Goal: Transaction & Acquisition: Obtain resource

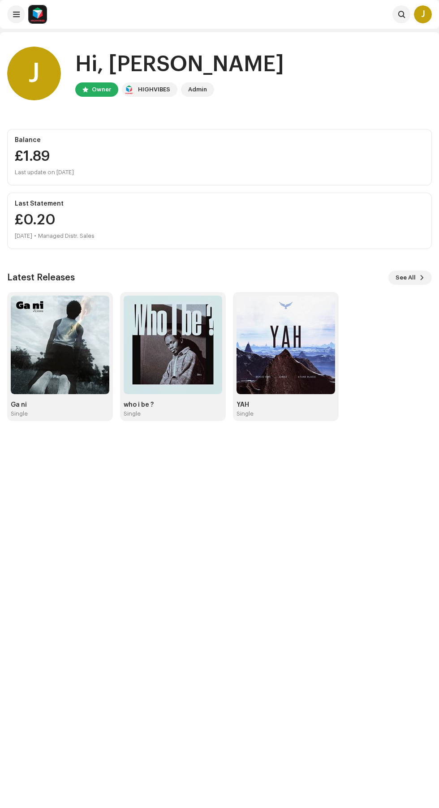
click at [183, 368] on img at bounding box center [173, 344] width 98 height 98
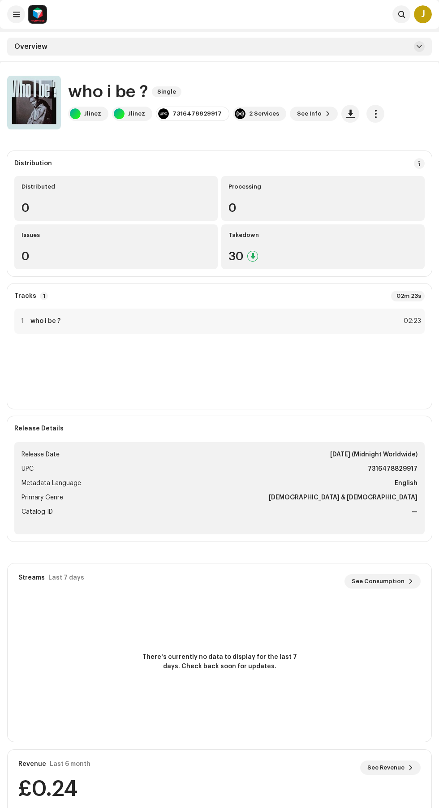
click at [371, 115] on span "button" at bounding box center [375, 113] width 9 height 7
click at [352, 171] on div "Distribute" at bounding box center [321, 171] width 83 height 7
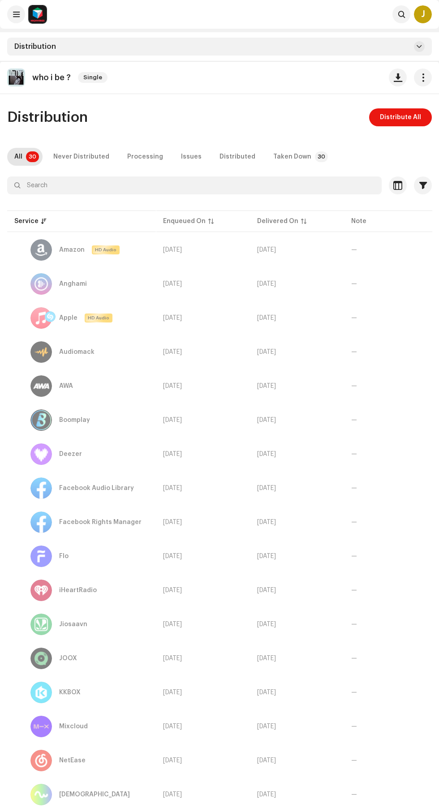
click at [420, 117] on span "Distribute All" at bounding box center [400, 117] width 41 height 18
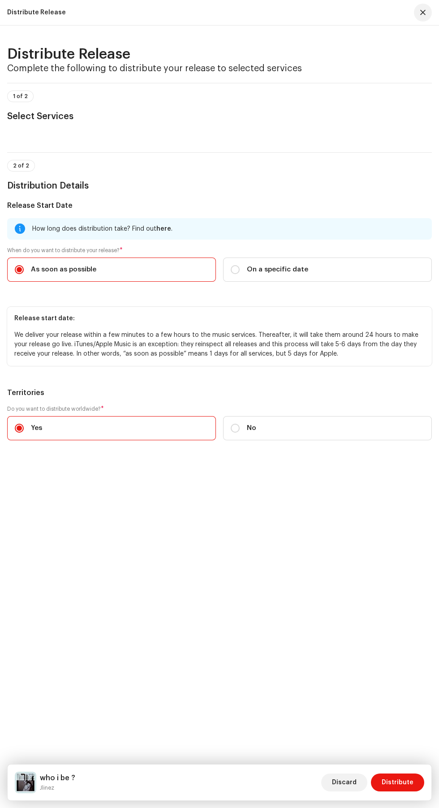
click at [409, 782] on span "Distribute" at bounding box center [397, 782] width 32 height 18
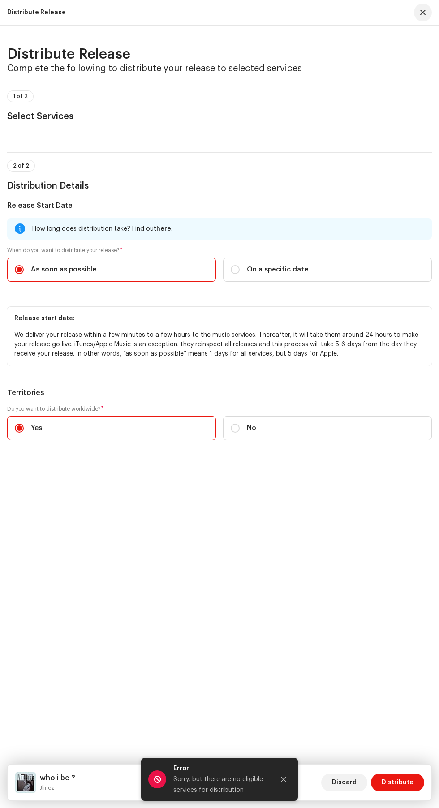
scroll to position [405, 0]
click at [410, 791] on span "Distribute" at bounding box center [397, 782] width 32 height 18
click at [283, 782] on icon "Close" at bounding box center [283, 779] width 5 height 5
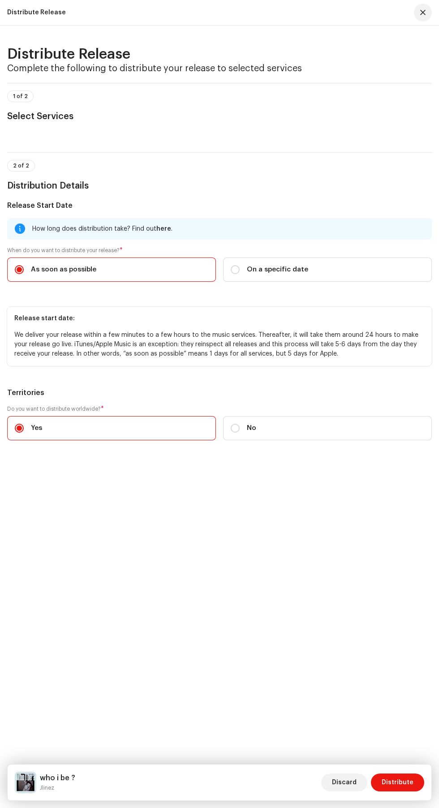
click at [397, 791] on span "Distribute" at bounding box center [397, 782] width 32 height 18
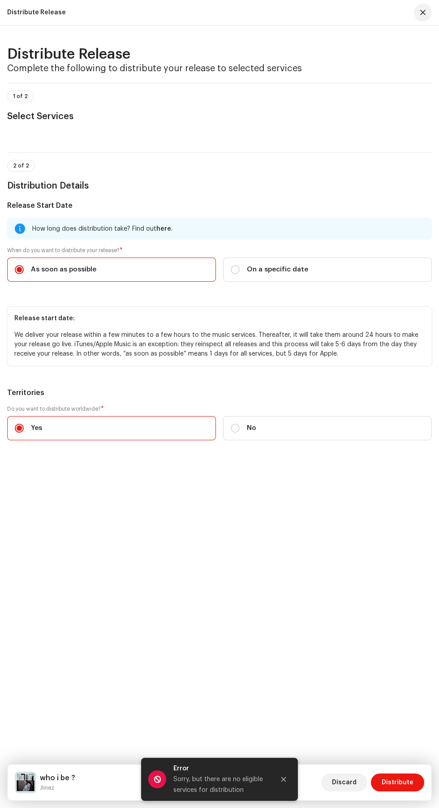
scroll to position [0, 0]
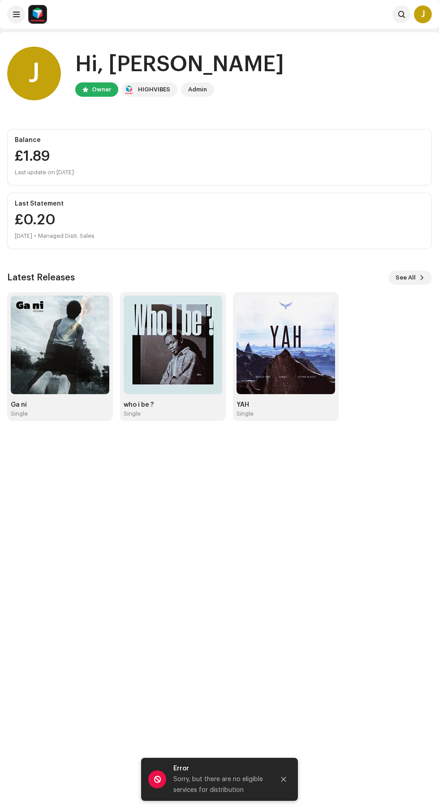
click at [175, 365] on img at bounding box center [173, 344] width 98 height 98
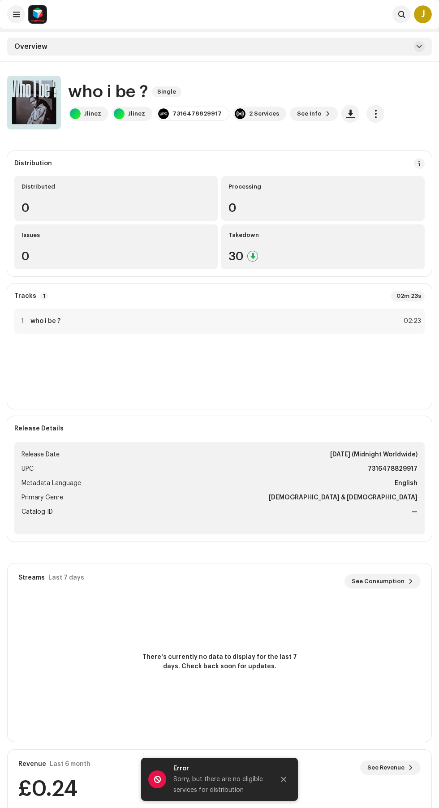
click at [368, 114] on button "button" at bounding box center [375, 114] width 18 height 18
click at [349, 174] on div "Distribute" at bounding box center [321, 171] width 83 height 7
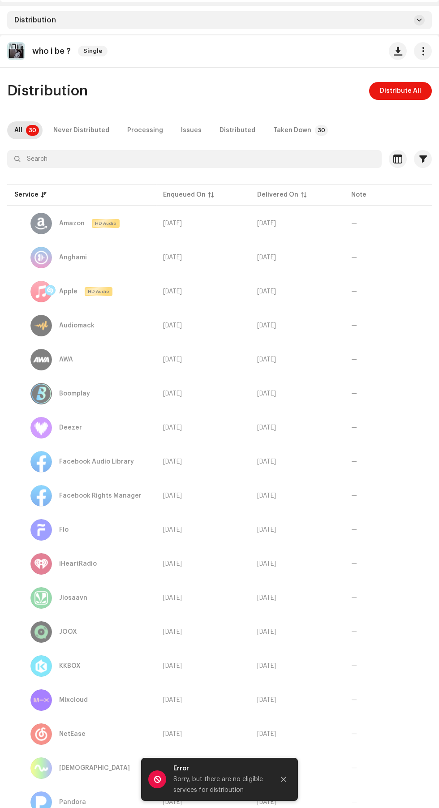
scroll to position [40, 0]
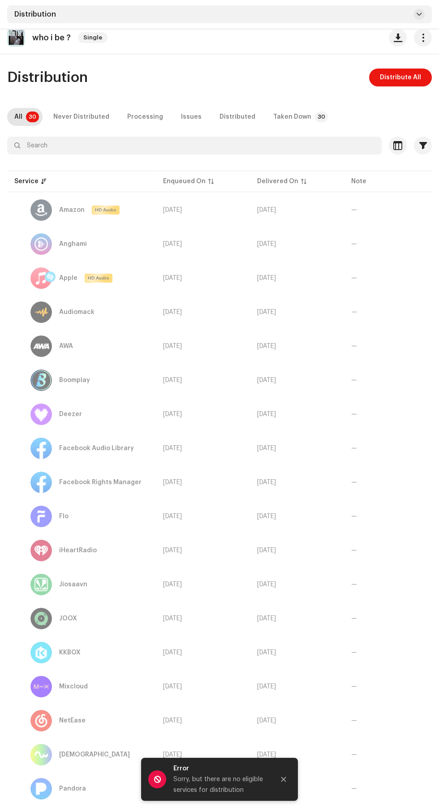
click at [414, 79] on span "Distribute All" at bounding box center [400, 77] width 41 height 18
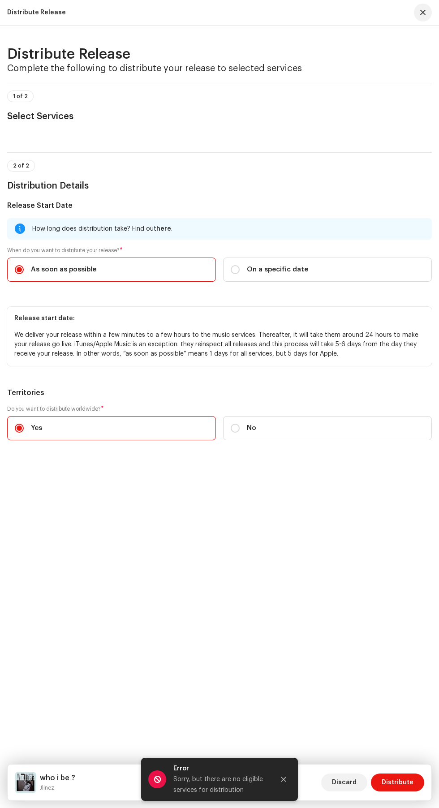
scroll to position [0, 0]
click at [423, 12] on span "button" at bounding box center [422, 12] width 5 height 7
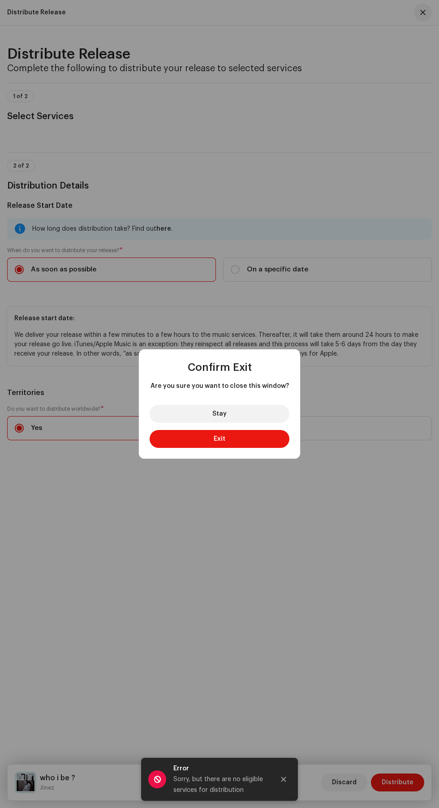
click at [254, 434] on button "Exit" at bounding box center [220, 439] width 140 height 18
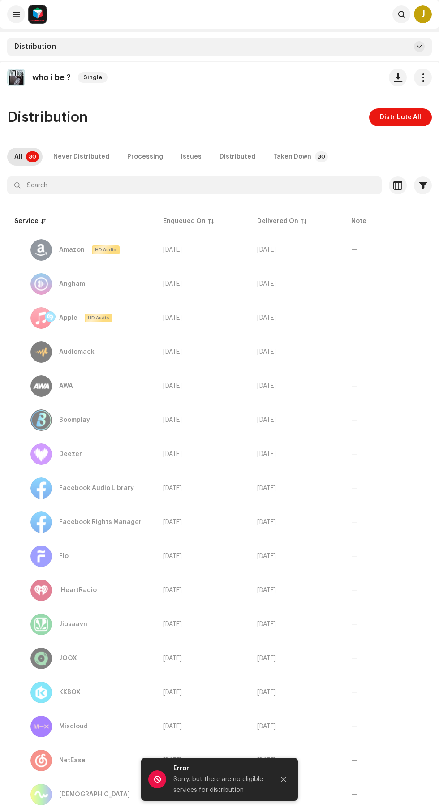
click at [92, 159] on div "Never Distributed" at bounding box center [81, 157] width 56 height 18
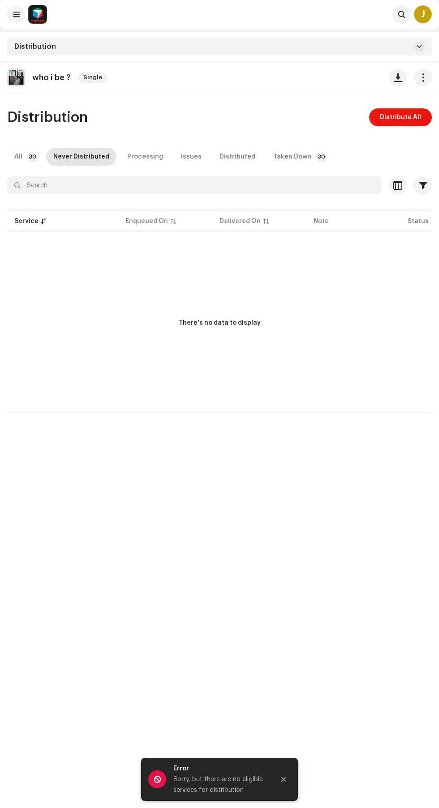
click at [26, 167] on div "Distribution Distribute All All 30 Never Distributed Processing Issues Distribu…" at bounding box center [219, 260] width 439 height 304
click at [47, 167] on div "Distribution Distribute All All 30 Never Distributed Processing Issues Distribu…" at bounding box center [219, 260] width 439 height 304
click at [157, 162] on p-tab "Processing" at bounding box center [145, 157] width 50 height 18
click at [187, 157] on div "Issues" at bounding box center [191, 157] width 21 height 18
click at [236, 157] on div "Distributed" at bounding box center [237, 157] width 36 height 18
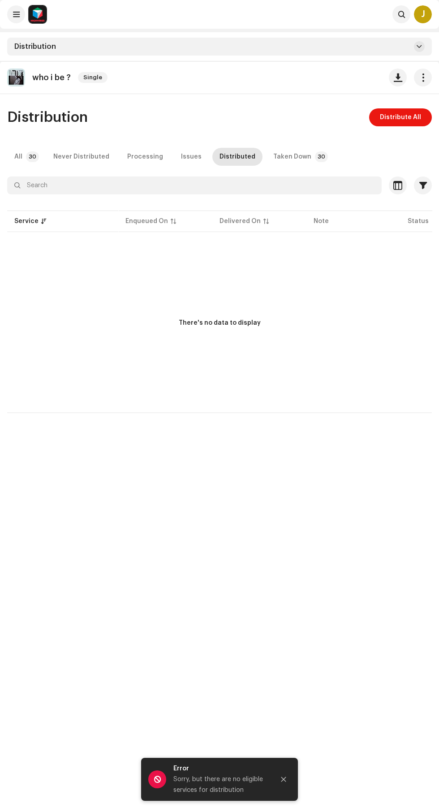
click at [288, 157] on div "Taken Down" at bounding box center [292, 157] width 38 height 18
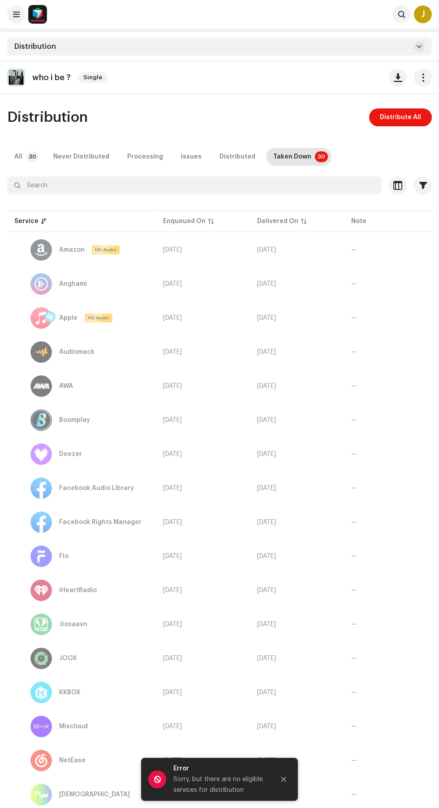
click at [32, 157] on p-badge "30" at bounding box center [32, 156] width 13 height 11
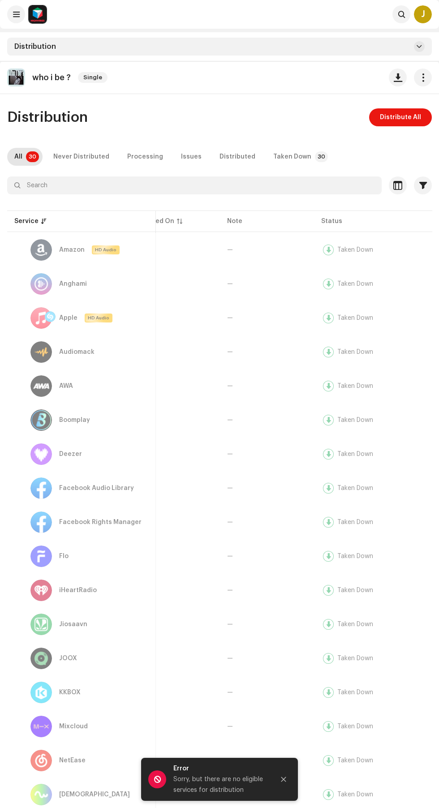
click at [346, 250] on div "Taken Down" at bounding box center [355, 250] width 36 height 6
click at [340, 284] on div "Taken Down" at bounding box center [355, 284] width 36 height 6
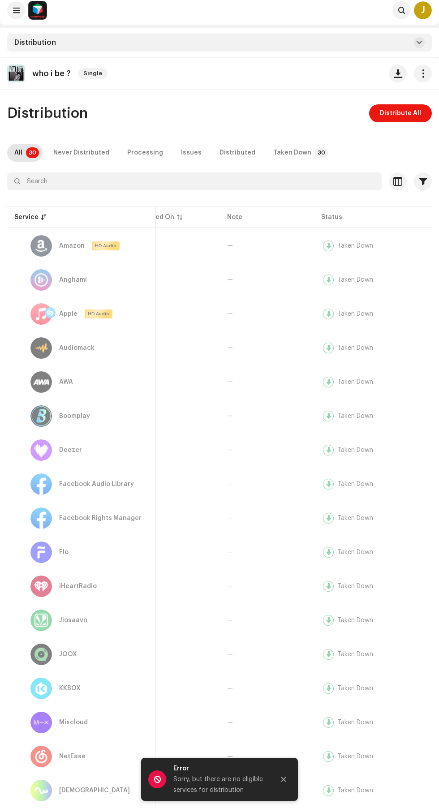
scroll to position [11, 0]
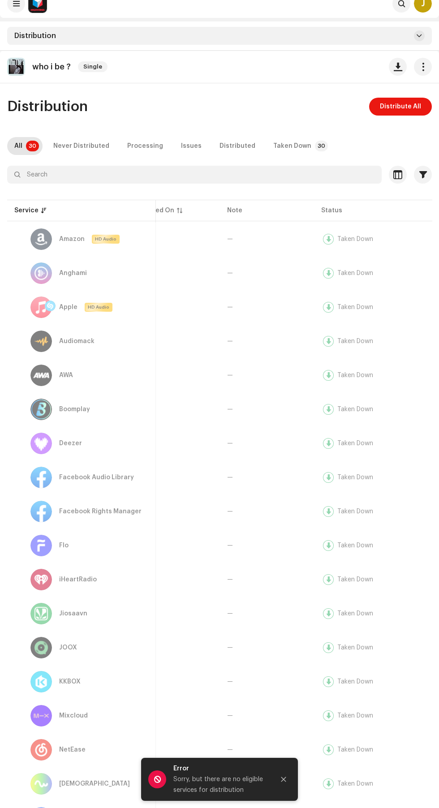
click at [152, 239] on span "[DATE]" at bounding box center [142, 239] width 19 height 6
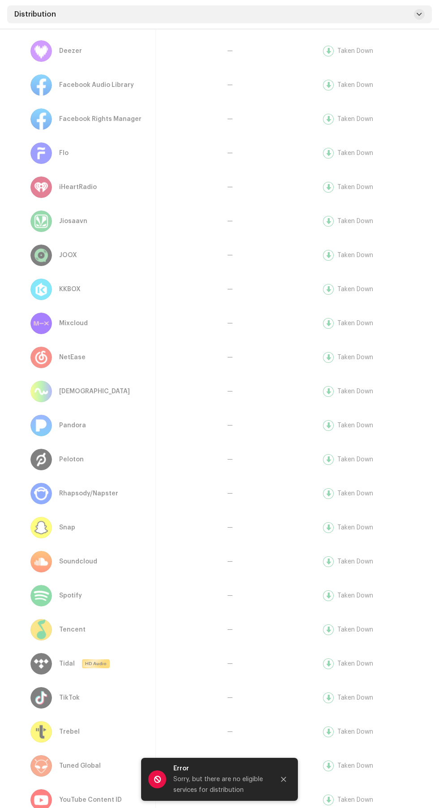
scroll to position [0, 0]
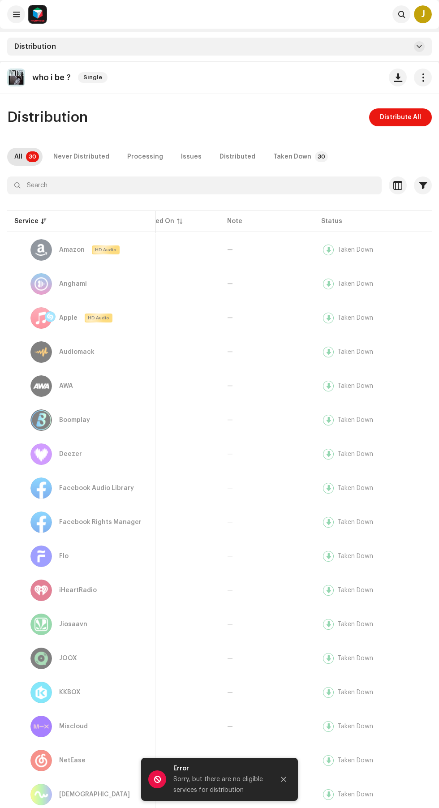
click at [424, 77] on span "button" at bounding box center [423, 77] width 9 height 7
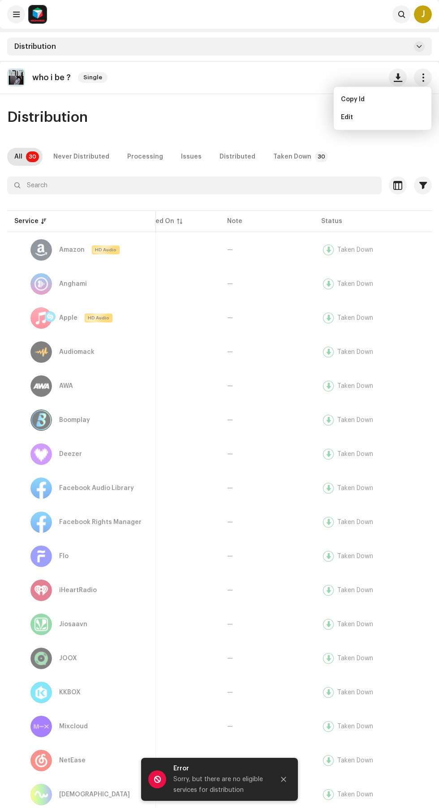
click at [245, 115] on div "Distribution Distribute All" at bounding box center [219, 117] width 424 height 18
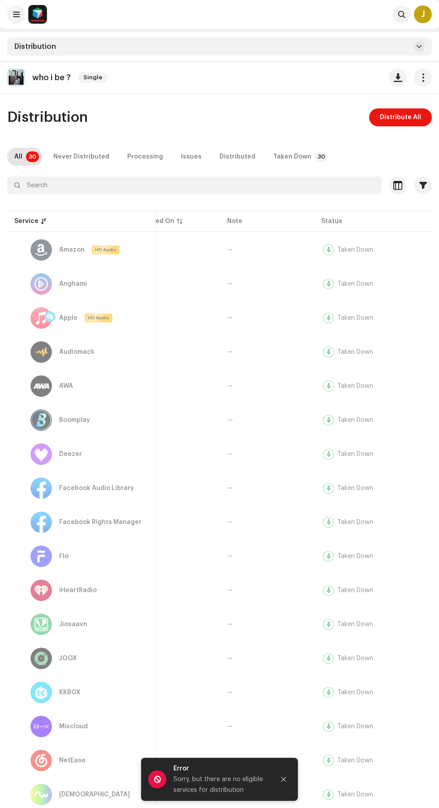
click at [409, 116] on span "Distribute All" at bounding box center [400, 117] width 41 height 18
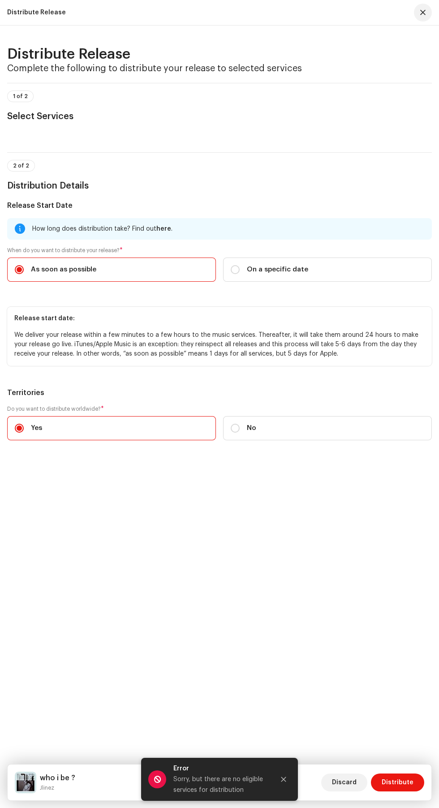
click at [407, 778] on span "Distribute" at bounding box center [397, 782] width 32 height 18
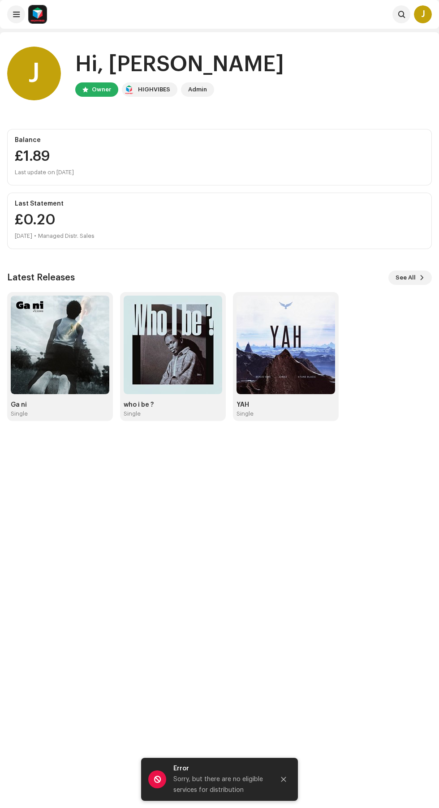
click at [269, 374] on img at bounding box center [285, 344] width 98 height 98
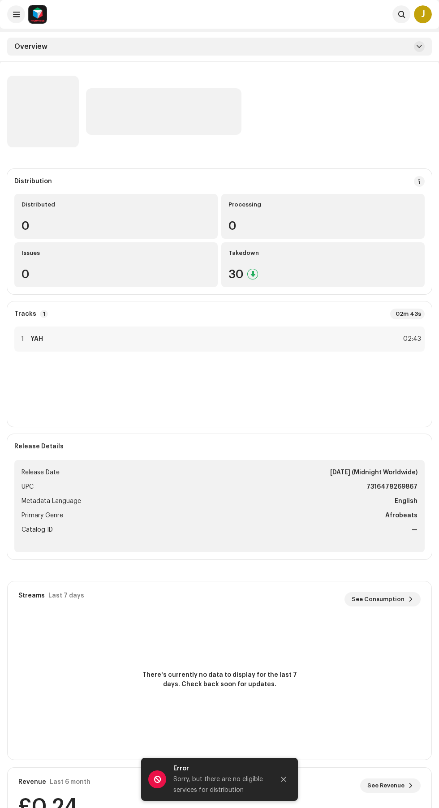
click at [293, 275] on div "30" at bounding box center [322, 274] width 189 height 12
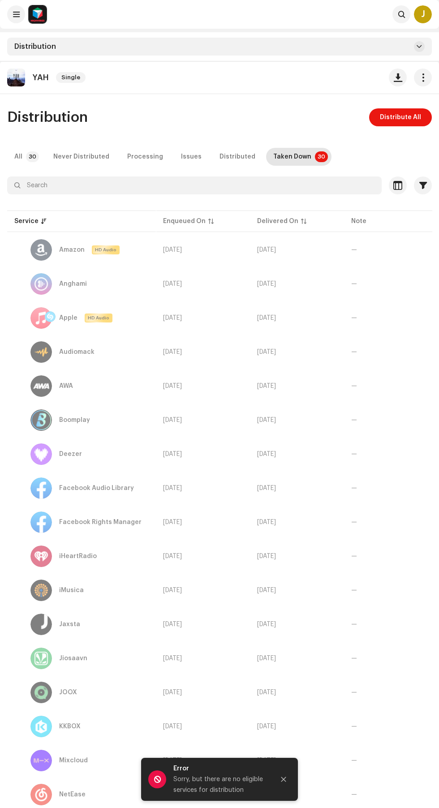
click at [166, 250] on span "[DATE]" at bounding box center [172, 250] width 19 height 6
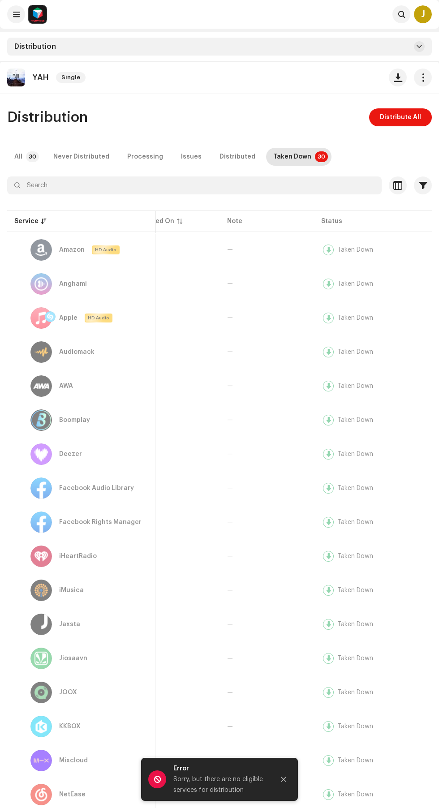
click at [372, 249] on div "Taken Down" at bounding box center [349, 250] width 57 height 14
click at [241, 250] on span "—" at bounding box center [267, 250] width 80 height 6
click at [417, 118] on span "Distribute All" at bounding box center [400, 117] width 41 height 18
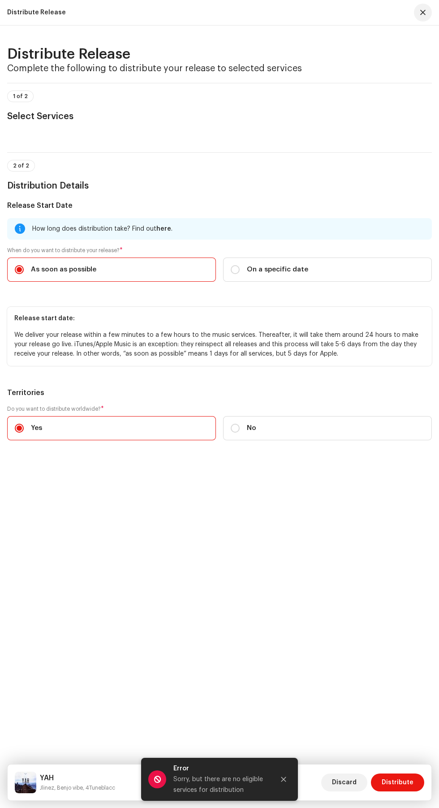
click at [410, 782] on span "Distribute" at bounding box center [397, 782] width 32 height 18
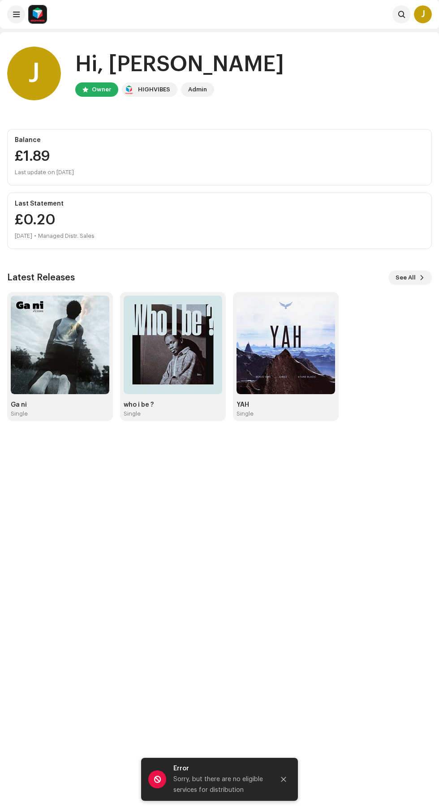
click at [282, 352] on img at bounding box center [285, 344] width 98 height 98
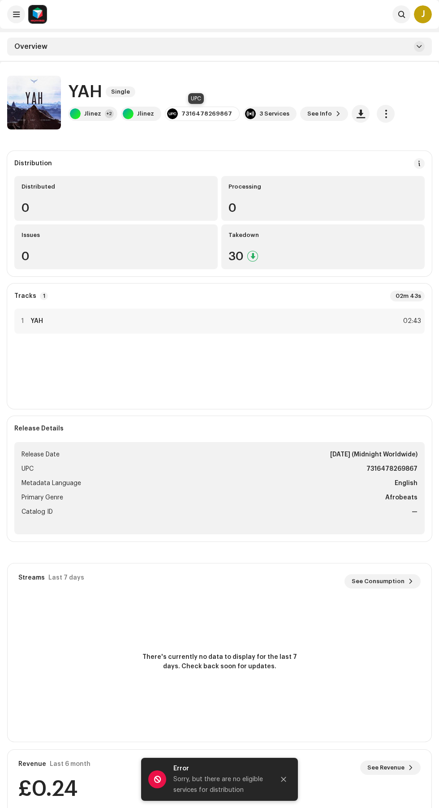
click at [356, 113] on span "button" at bounding box center [360, 113] width 9 height 7
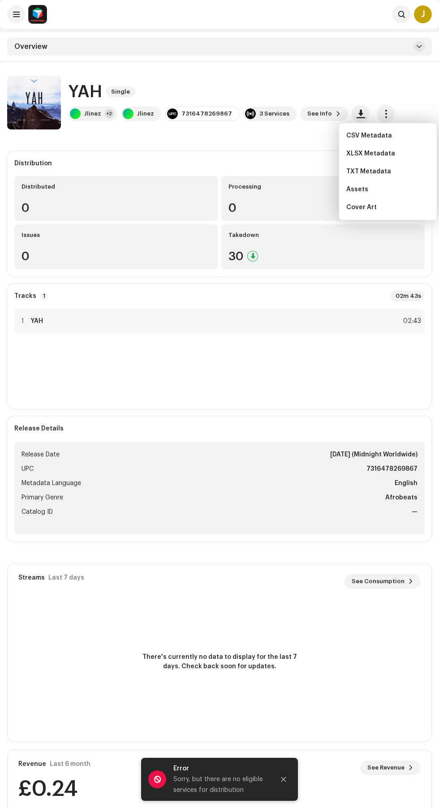
click at [388, 207] on div "Cover Art" at bounding box center [387, 207] width 83 height 7
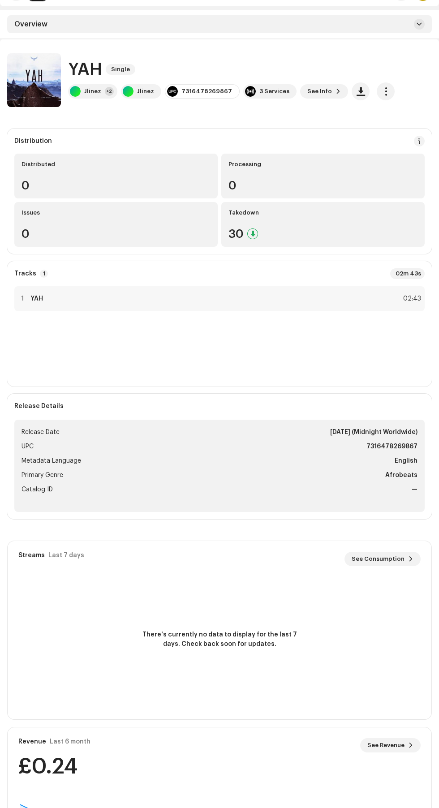
scroll to position [0, 0]
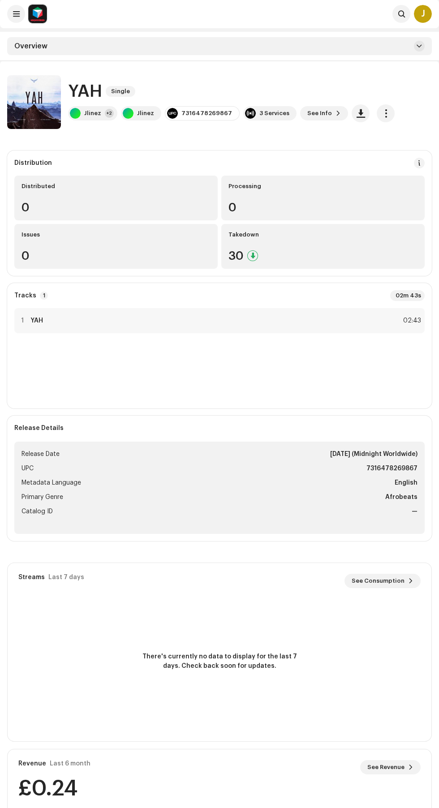
click at [381, 113] on span "button" at bounding box center [385, 113] width 9 height 7
click at [363, 59] on div "Overview" at bounding box center [219, 46] width 439 height 29
click at [390, 50] on div "Overview" at bounding box center [219, 46] width 424 height 18
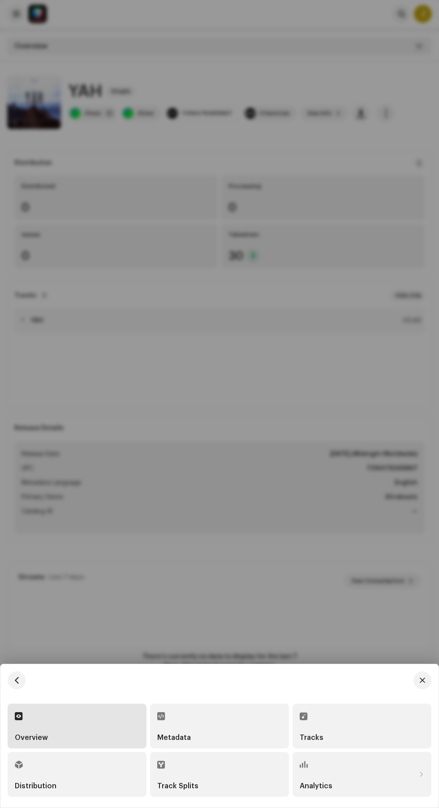
click at [355, 715] on div "Tracks" at bounding box center [361, 725] width 124 height 30
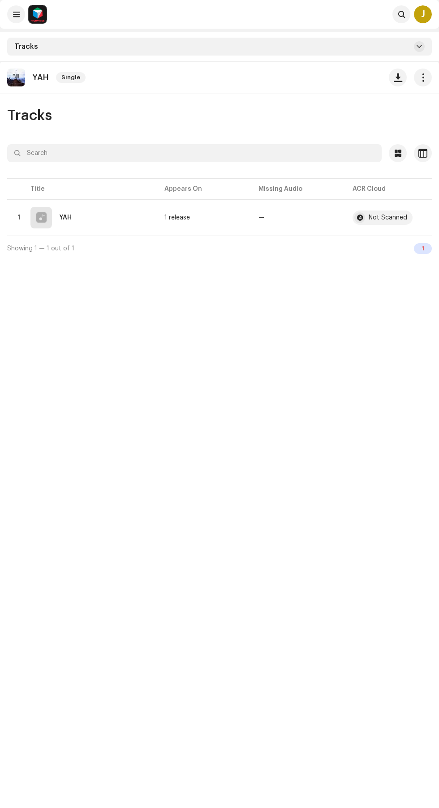
scroll to position [0, 279]
click at [422, 218] on button "button" at bounding box center [417, 217] width 14 height 14
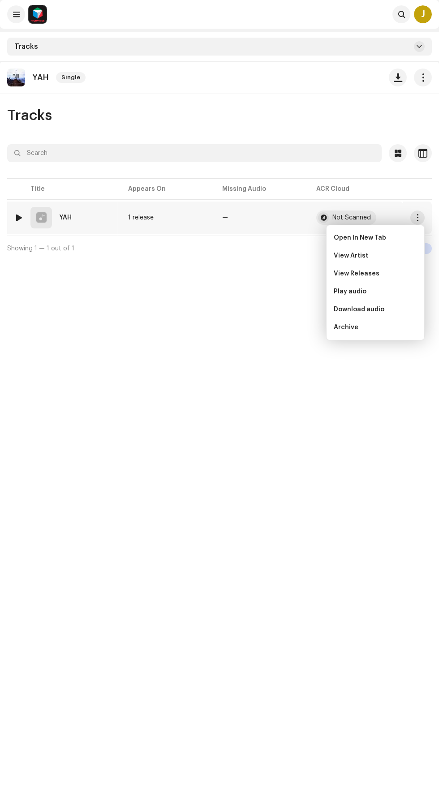
click at [380, 309] on span "Download audio" at bounding box center [358, 309] width 51 height 7
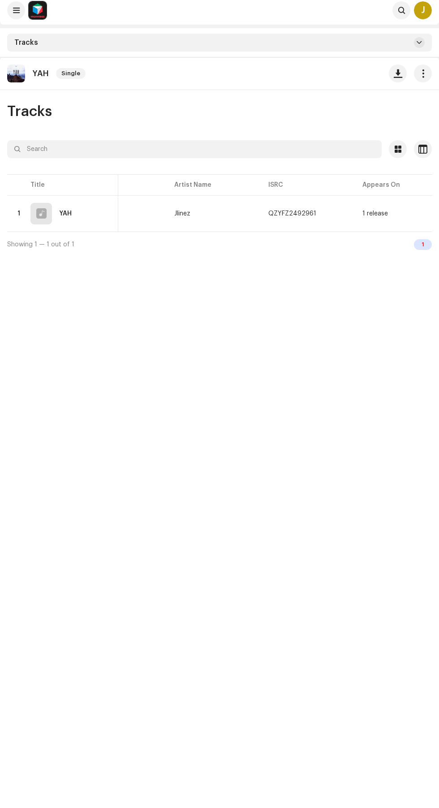
scroll to position [0, 20]
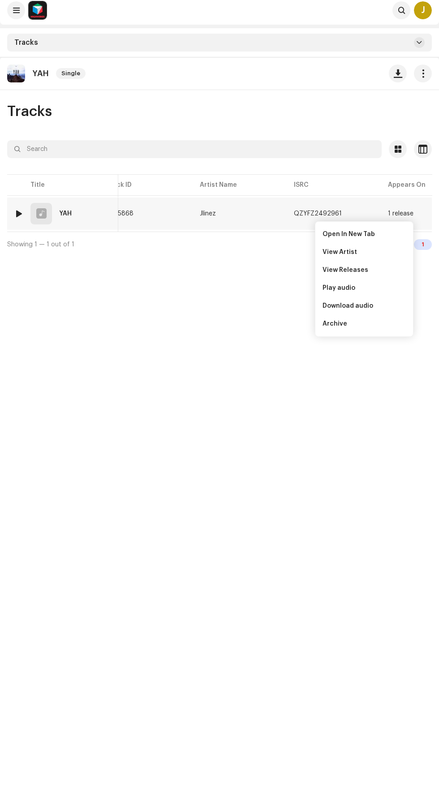
click at [349, 213] on span "button" at bounding box center [350, 213] width 5 height 7
copy div "QZYFZ2492961"
click at [423, 10] on div "J" at bounding box center [423, 10] width 18 height 18
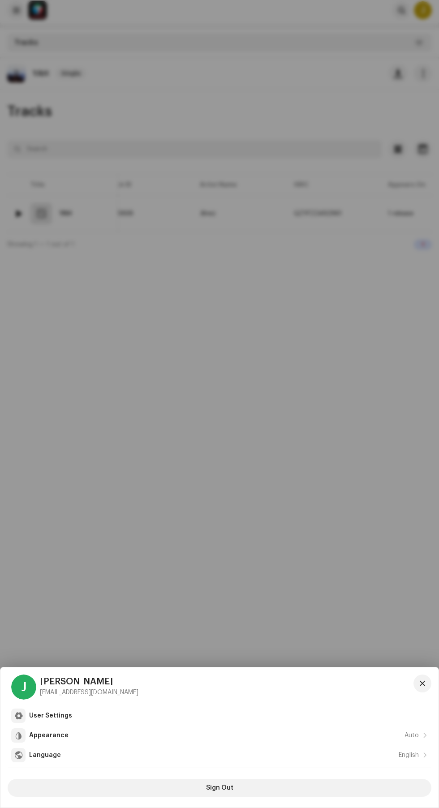
click at [230, 788] on span "Sign Out" at bounding box center [219, 787] width 27 height 18
